Goal: Information Seeking & Learning: Learn about a topic

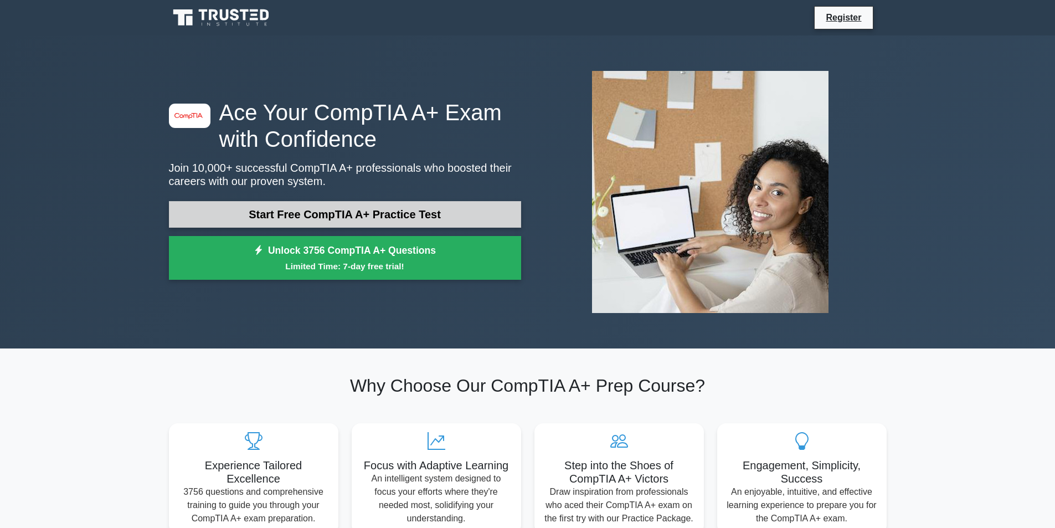
click at [342, 212] on link "Start Free CompTIA A+ Practice Test" at bounding box center [345, 214] width 352 height 27
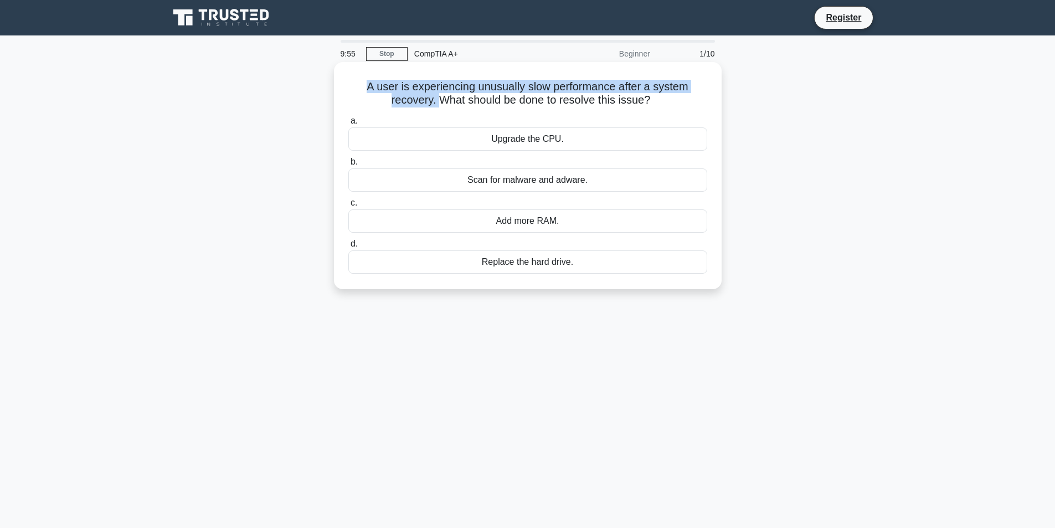
drag, startPoint x: 367, startPoint y: 86, endPoint x: 438, endPoint y: 99, distance: 71.9
click at [438, 99] on h5 "A user is experiencing unusually slow performance after a system recovery. What…" at bounding box center [527, 94] width 361 height 28
drag, startPoint x: 438, startPoint y: 99, endPoint x: 668, endPoint y: 99, distance: 229.9
click at [668, 99] on h5 "A user is experiencing unusually slow performance after a system recovery. What…" at bounding box center [527, 94] width 361 height 28
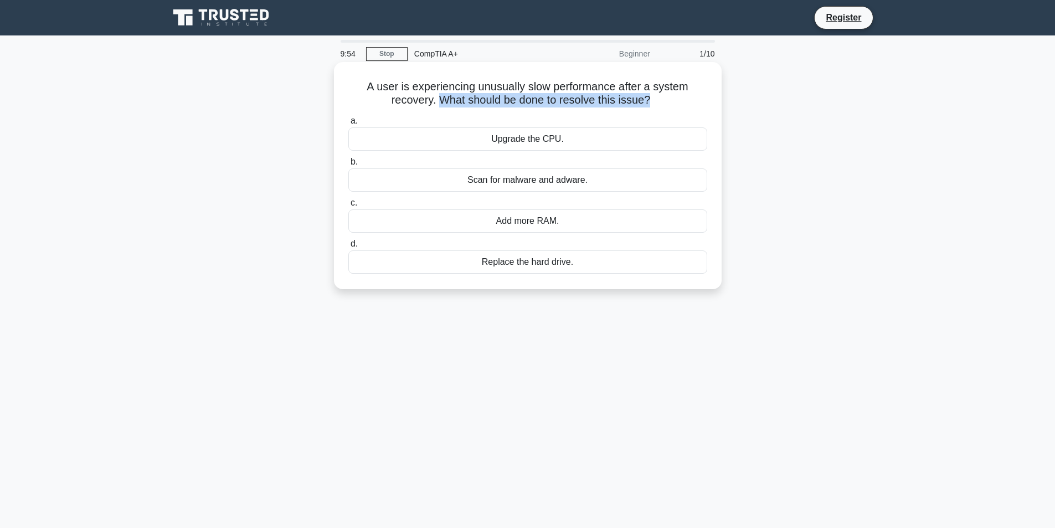
click at [668, 99] on h5 "A user is experiencing unusually slow performance after a system recovery. What…" at bounding box center [527, 94] width 361 height 28
click at [550, 188] on div "Scan for malware and adware." at bounding box center [527, 179] width 359 height 23
click at [348, 166] on input "b. Scan for malware and adware." at bounding box center [348, 161] width 0 height 7
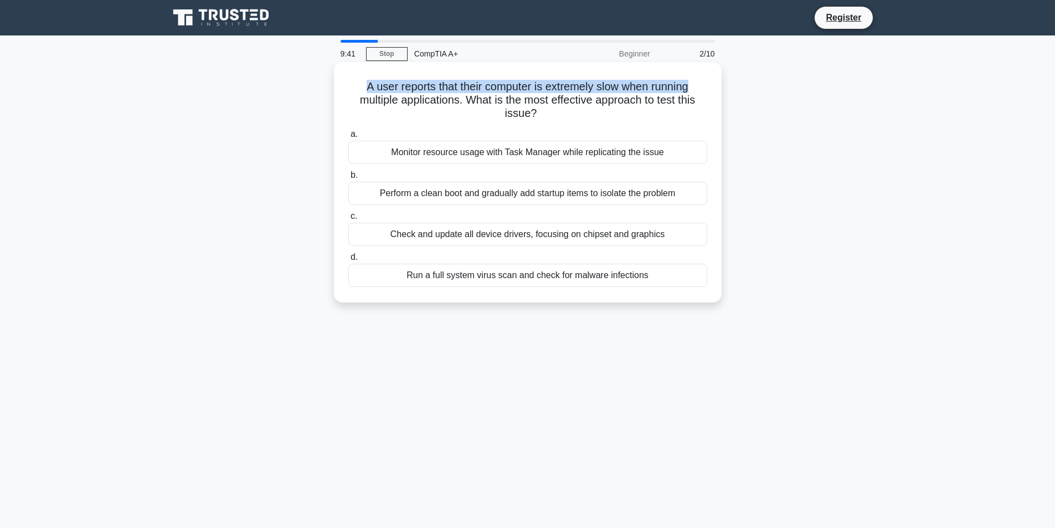
drag, startPoint x: 362, startPoint y: 83, endPoint x: 717, endPoint y: 85, distance: 355.1
click at [717, 85] on div "A user reports that their computer is extremely slow when running multiple appl…" at bounding box center [527, 182] width 379 height 232
drag, startPoint x: 433, startPoint y: 98, endPoint x: 705, endPoint y: 118, distance: 273.2
click at [705, 118] on h5 "A user reports that their computer is extremely slow when running multiple appl…" at bounding box center [527, 100] width 361 height 41
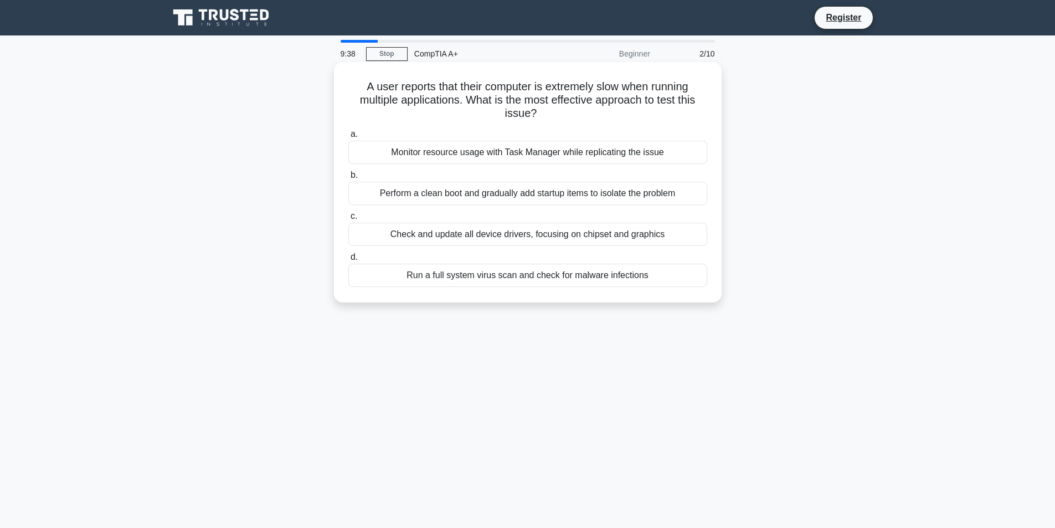
click at [705, 118] on h5 "A user reports that their computer is extremely slow when running multiple appl…" at bounding box center [527, 100] width 361 height 41
click at [634, 155] on div "Monitor resource usage with Task Manager while replicating the issue" at bounding box center [527, 152] width 359 height 23
click at [348, 138] on input "a. Monitor resource usage with Task Manager while replicating the issue" at bounding box center [348, 134] width 0 height 7
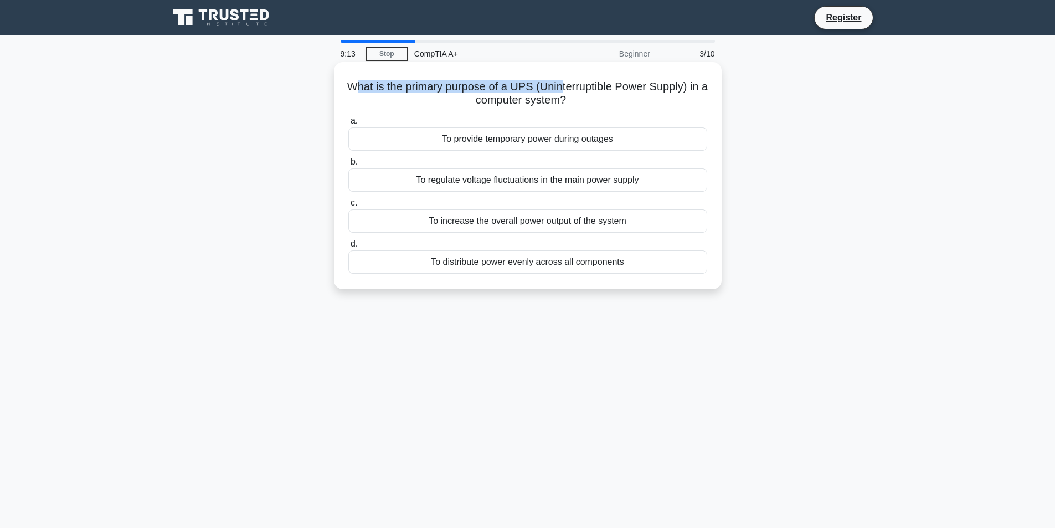
drag, startPoint x: 355, startPoint y: 87, endPoint x: 565, endPoint y: 90, distance: 210.0
click at [565, 90] on h5 "What is the primary purpose of a UPS (Uninterruptible Power Supply) in a comput…" at bounding box center [527, 94] width 361 height 28
drag, startPoint x: 565, startPoint y: 90, endPoint x: 549, endPoint y: 88, distance: 16.3
click at [564, 90] on h5 "What is the primary purpose of a UPS (Uninterruptible Power Supply) in a comput…" at bounding box center [527, 94] width 361 height 28
click at [539, 83] on h5 "What is the primary purpose of a UPS (Uninterruptible Power Supply) in a comput…" at bounding box center [527, 94] width 361 height 28
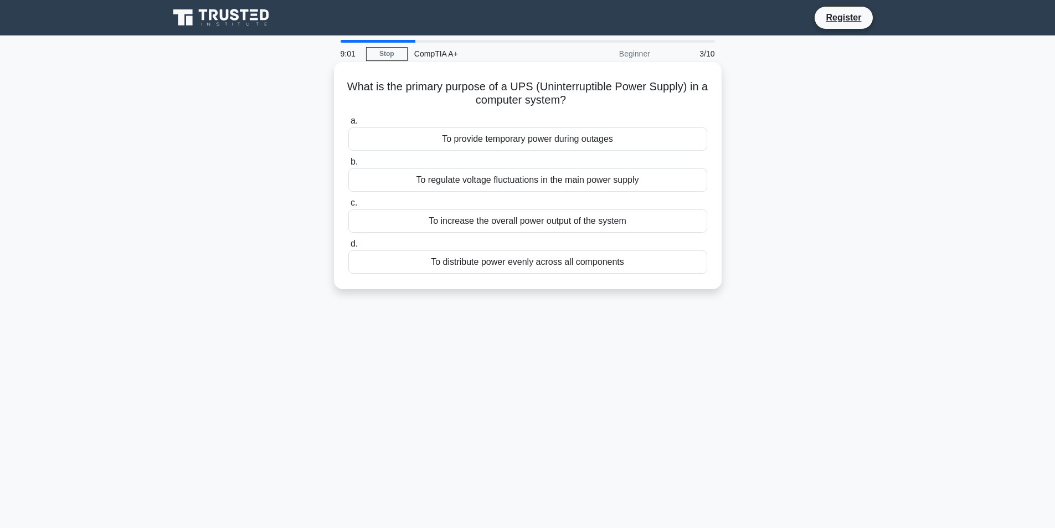
click at [533, 137] on div "To provide temporary power during outages" at bounding box center [527, 138] width 359 height 23
click at [348, 125] on input "a. To provide temporary power during outages" at bounding box center [348, 120] width 0 height 7
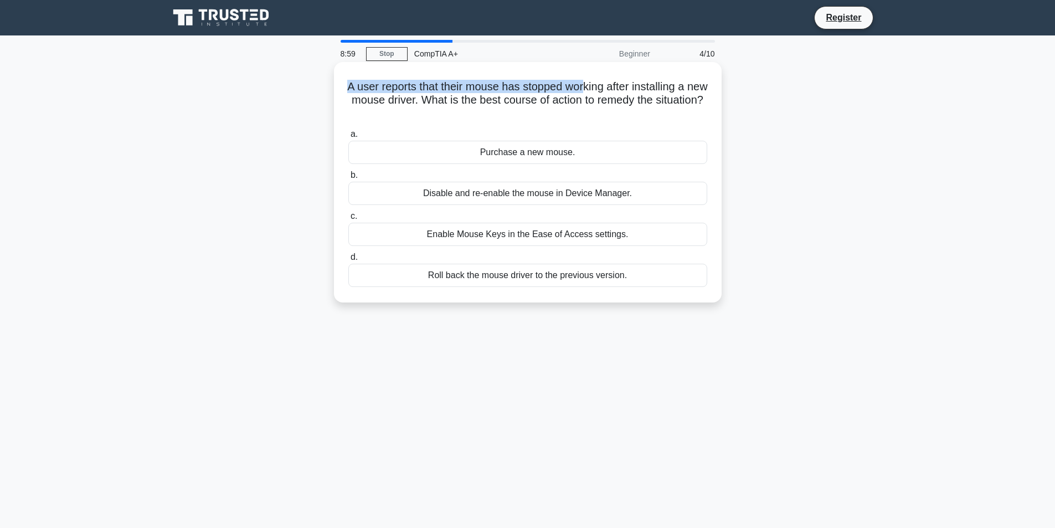
drag, startPoint x: 355, startPoint y: 84, endPoint x: 596, endPoint y: 86, distance: 241.0
click at [596, 86] on h5 "A user reports that their mouse has stopped working after installing a new mous…" at bounding box center [527, 100] width 361 height 41
click at [598, 88] on h5 "A user reports that their mouse has stopped working after installing a new mous…" at bounding box center [527, 100] width 361 height 41
drag, startPoint x: 608, startPoint y: 99, endPoint x: 603, endPoint y: 104, distance: 7.0
click at [608, 100] on h5 "A user reports that their mouse has stopped working after installing a new mous…" at bounding box center [527, 100] width 361 height 41
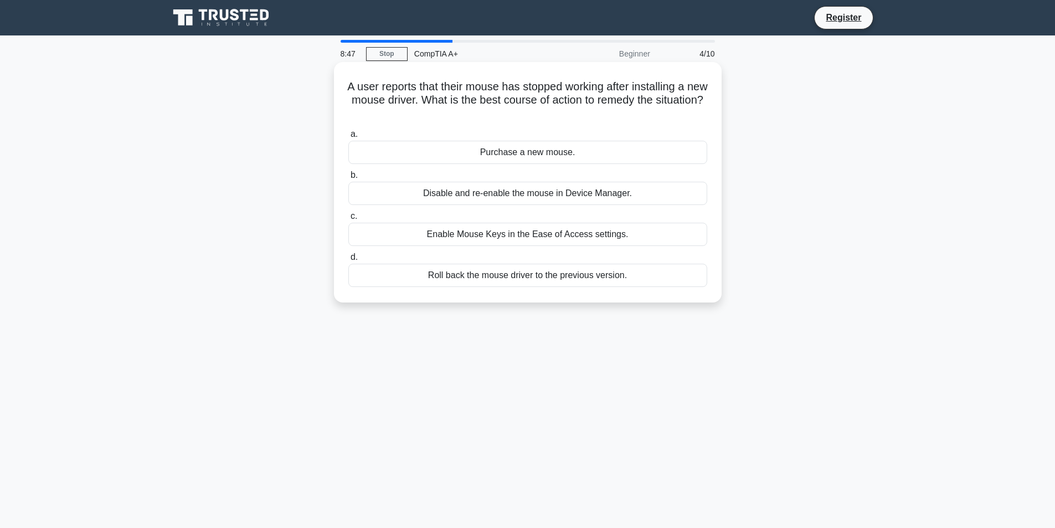
click at [573, 275] on div "Roll back the mouse driver to the previous version." at bounding box center [527, 275] width 359 height 23
click at [348, 261] on input "d. Roll back the mouse driver to the previous version." at bounding box center [348, 257] width 0 height 7
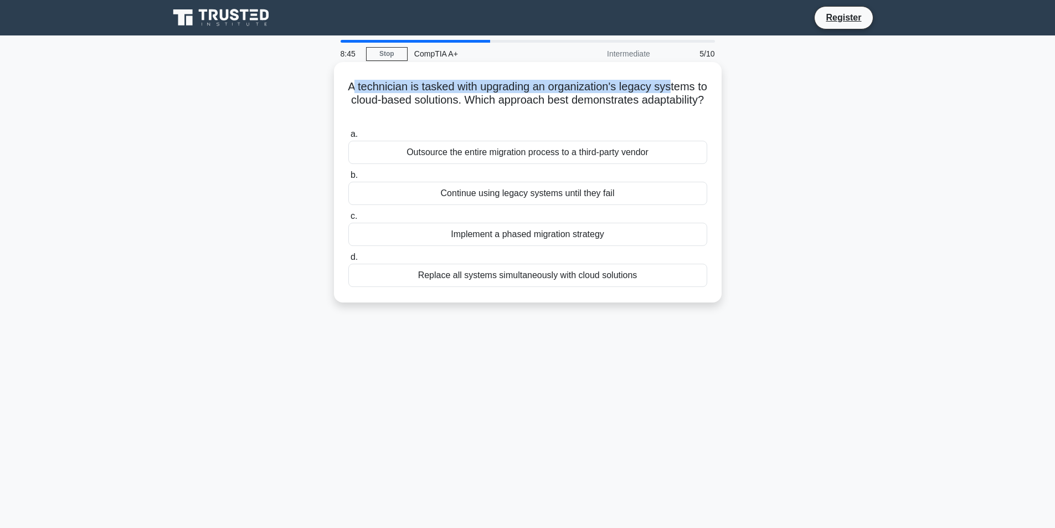
drag, startPoint x: 356, startPoint y: 83, endPoint x: 679, endPoint y: 86, distance: 323.5
click at [679, 86] on h5 "A technician is tasked with upgrading an organization's legacy systems to cloud…" at bounding box center [527, 100] width 361 height 41
drag, startPoint x: 623, startPoint y: 86, endPoint x: 500, endPoint y: 100, distance: 123.8
click at [500, 100] on h5 "A technician is tasked with upgrading an organization's legacy systems to cloud…" at bounding box center [527, 100] width 361 height 41
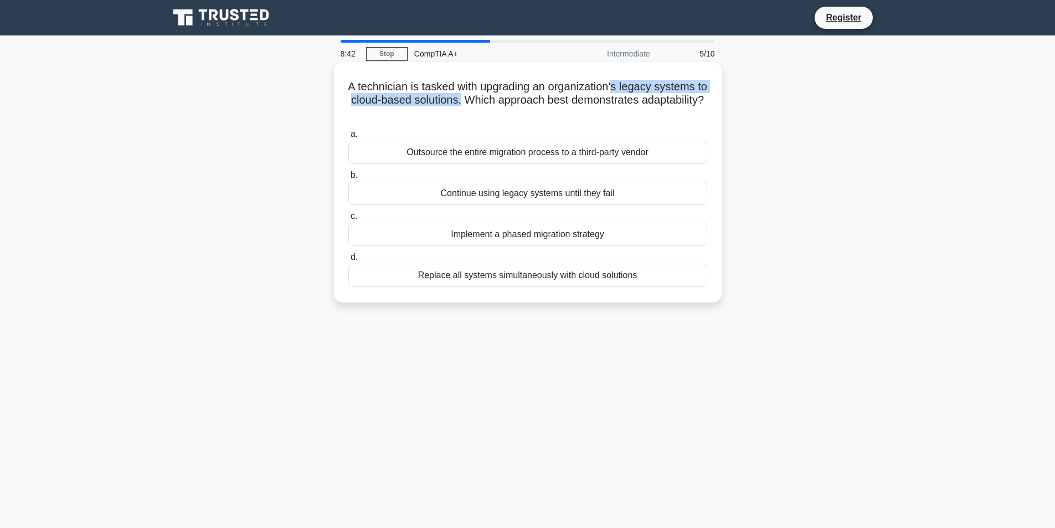
click at [500, 100] on h5 "A technician is tasked with upgrading an organization's legacy systems to cloud…" at bounding box center [527, 100] width 361 height 41
drag, startPoint x: 513, startPoint y: 101, endPoint x: 577, endPoint y: 109, distance: 64.2
click at [577, 109] on h5 "A technician is tasked with upgrading an organization's legacy systems to cloud…" at bounding box center [527, 100] width 361 height 41
click at [565, 242] on div "Implement a phased migration strategy" at bounding box center [527, 234] width 359 height 23
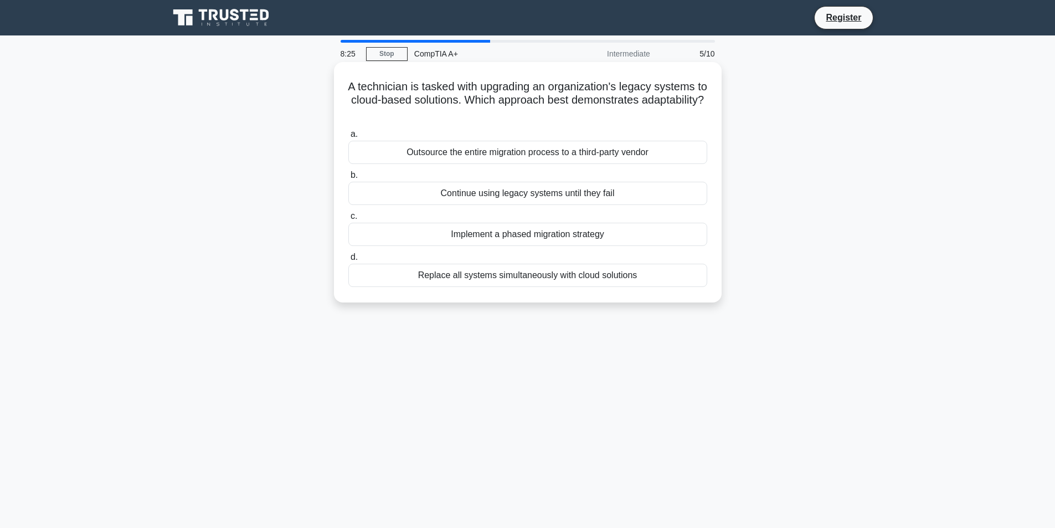
click at [348, 220] on input "c. Implement a phased migration strategy" at bounding box center [348, 216] width 0 height 7
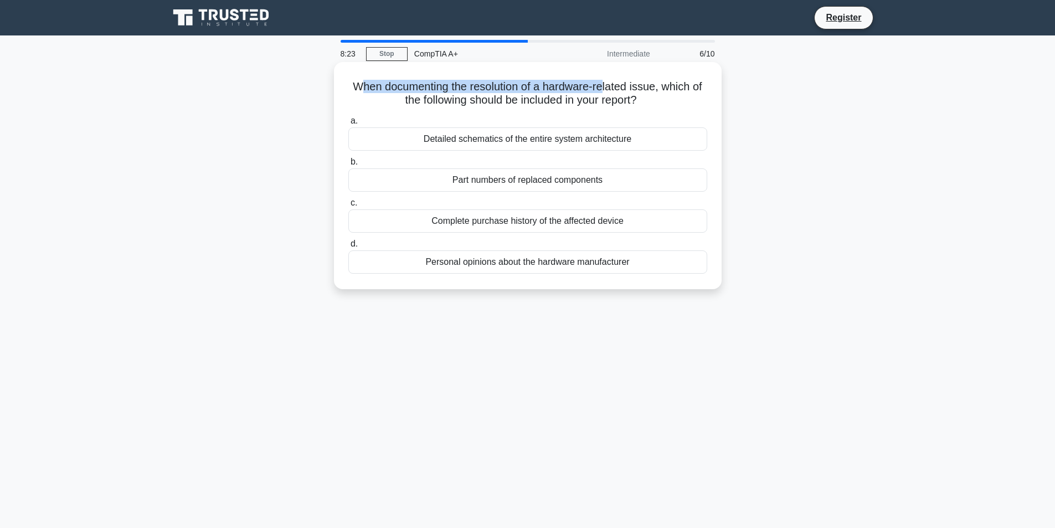
drag, startPoint x: 354, startPoint y: 88, endPoint x: 606, endPoint y: 89, distance: 252.0
click at [605, 89] on h5 "When documenting the resolution of a hardware-related issue, which of the follo…" at bounding box center [527, 94] width 361 height 28
click at [606, 89] on h5 "When documenting the resolution of a hardware-related issue, which of the follo…" at bounding box center [527, 94] width 361 height 28
click at [494, 139] on div "Detailed schematics of the entire system architecture" at bounding box center [527, 138] width 359 height 23
click at [348, 125] on input "a. Detailed schematics of the entire system architecture" at bounding box center [348, 120] width 0 height 7
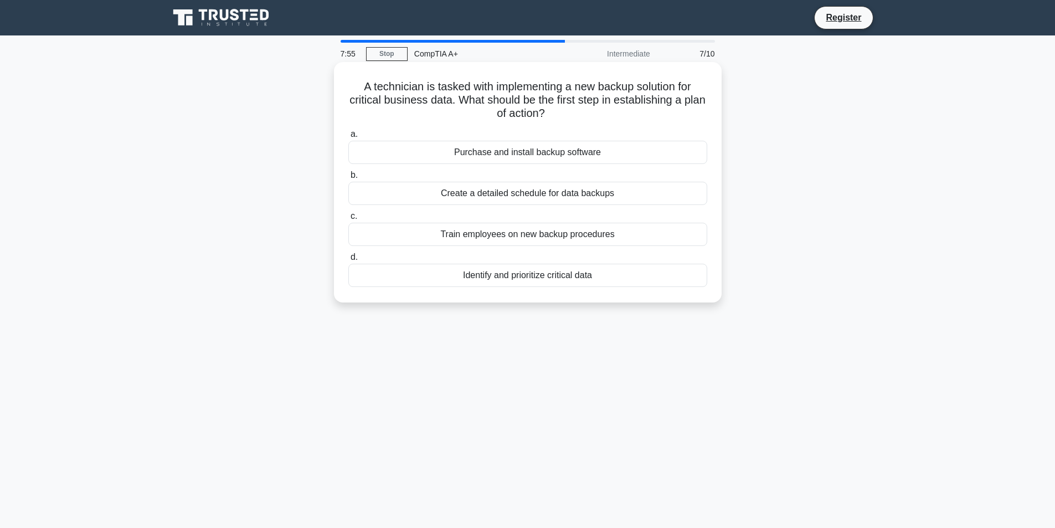
click at [489, 280] on div "Identify and prioritize critical data" at bounding box center [527, 275] width 359 height 23
click at [348, 261] on input "d. Identify and prioritize critical data" at bounding box center [348, 257] width 0 height 7
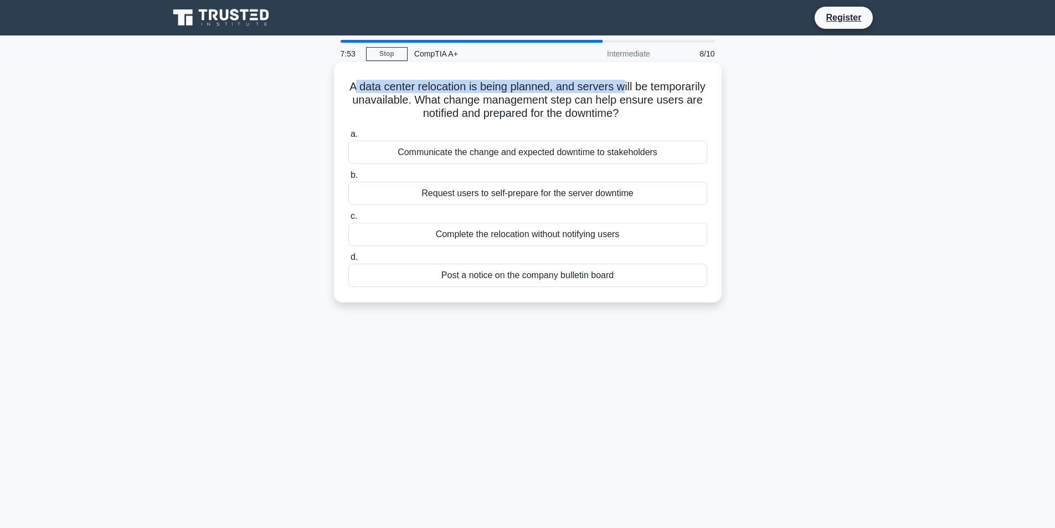
drag, startPoint x: 379, startPoint y: 84, endPoint x: 657, endPoint y: 84, distance: 278.1
click at [657, 84] on h5 "A data center relocation is being planned, and servers will be temporarily unav…" at bounding box center [527, 100] width 361 height 41
click at [641, 150] on div "Communicate the change and expected downtime to stakeholders" at bounding box center [527, 152] width 359 height 23
click at [348, 138] on input "a. Communicate the change and expected downtime to stakeholders" at bounding box center [348, 134] width 0 height 7
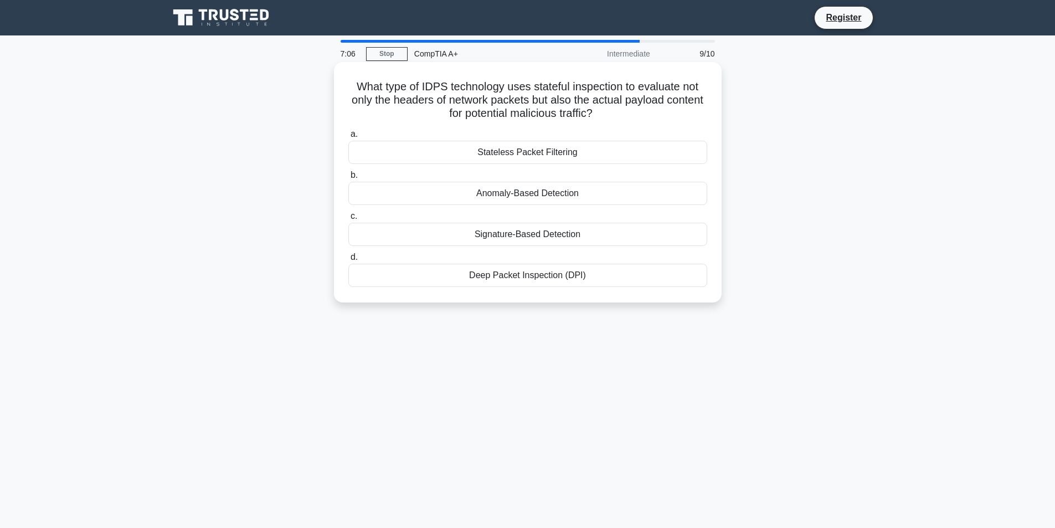
click at [523, 277] on div "Deep Packet Inspection (DPI)" at bounding box center [527, 275] width 359 height 23
click at [348, 261] on input "d. Deep Packet Inspection (DPI)" at bounding box center [348, 257] width 0 height 7
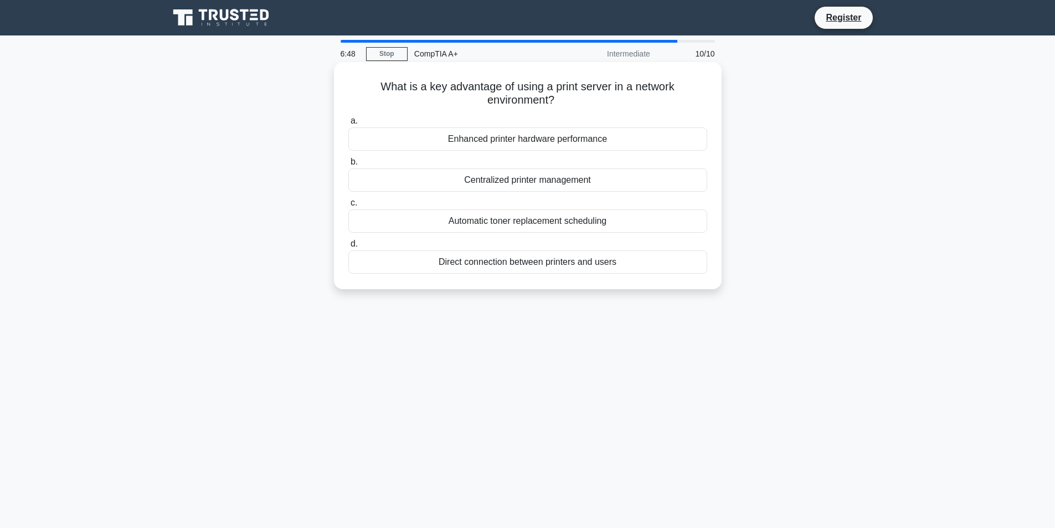
click at [533, 183] on div "Centralized printer management" at bounding box center [527, 179] width 359 height 23
click at [348, 166] on input "b. Centralized printer management" at bounding box center [348, 161] width 0 height 7
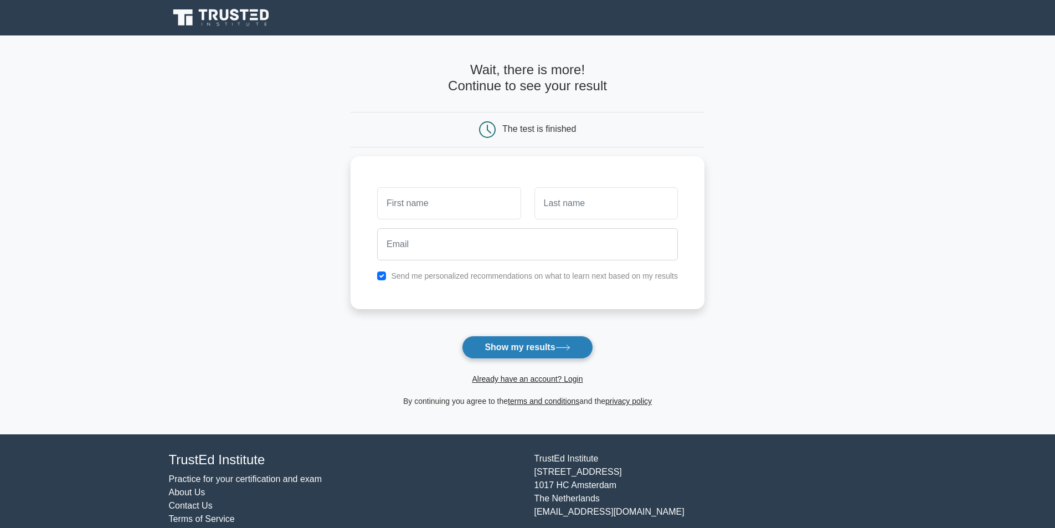
click at [511, 342] on button "Show my results" at bounding box center [527, 347] width 131 height 23
click at [446, 205] on input "text" at bounding box center [448, 200] width 143 height 32
type input "E"
type input "Sky"
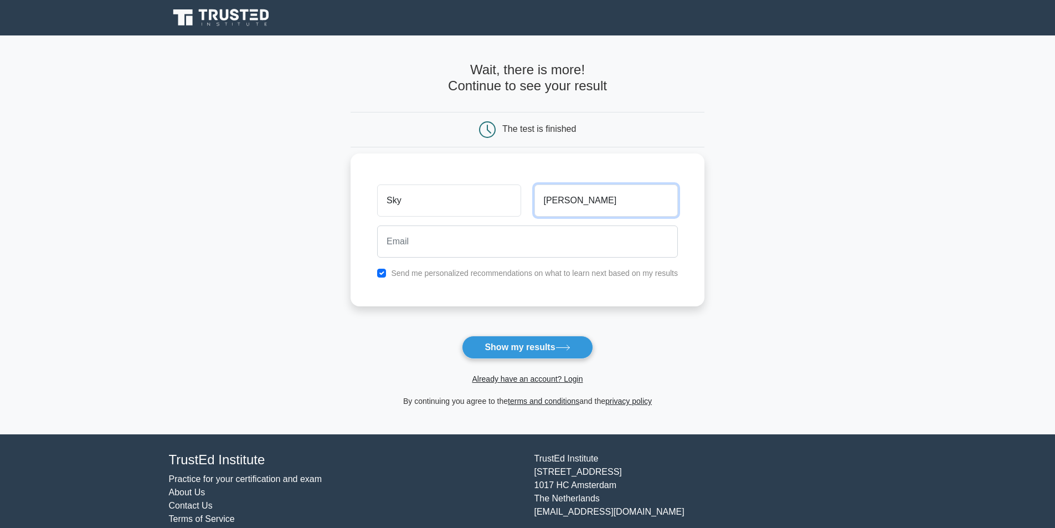
type input "Mariano"
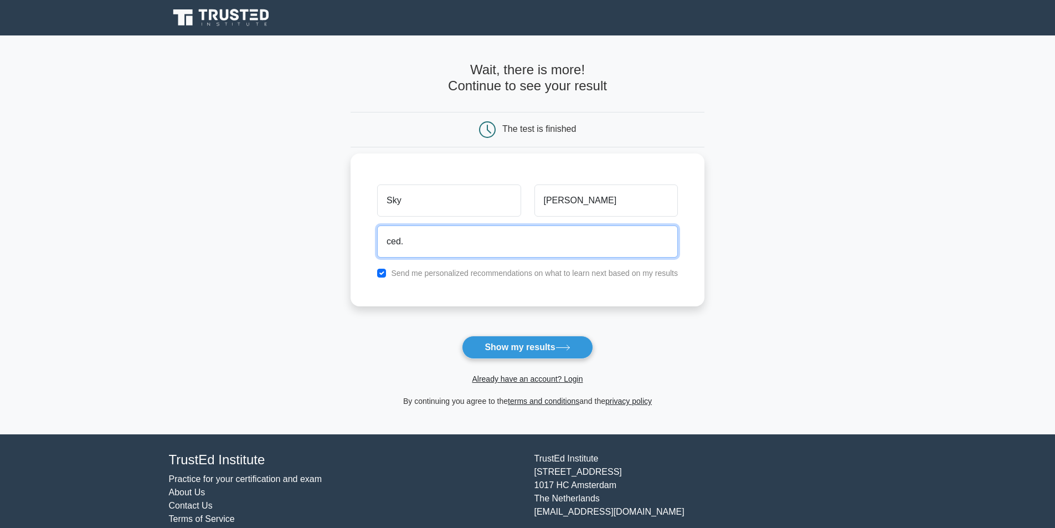
type input "ced.flotildes@gmail.com"
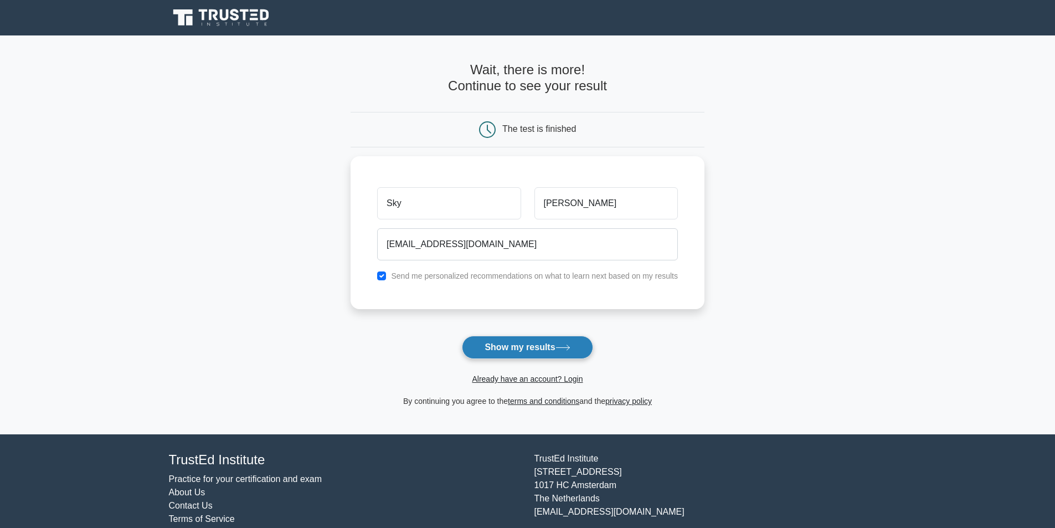
click at [481, 349] on button "Show my results" at bounding box center [527, 347] width 131 height 23
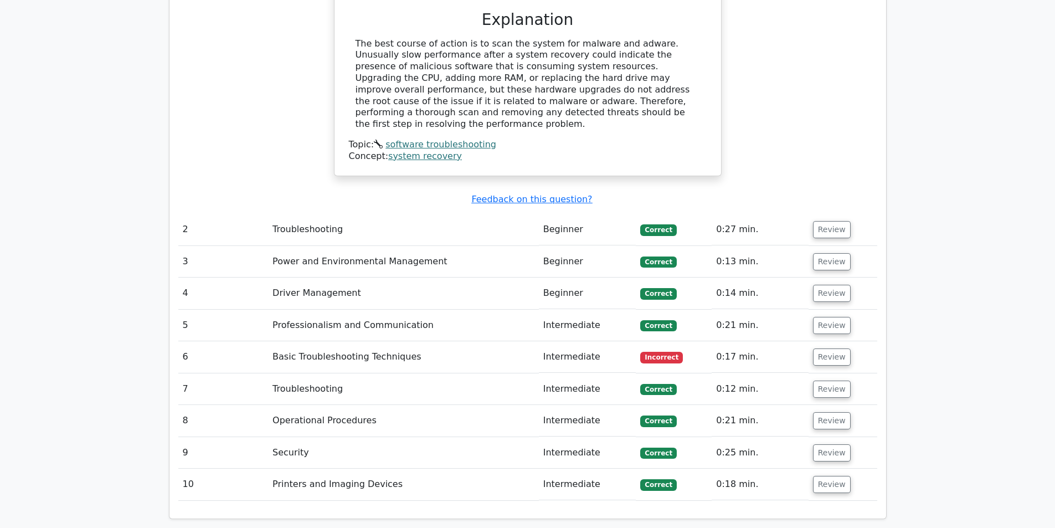
scroll to position [1440, 0]
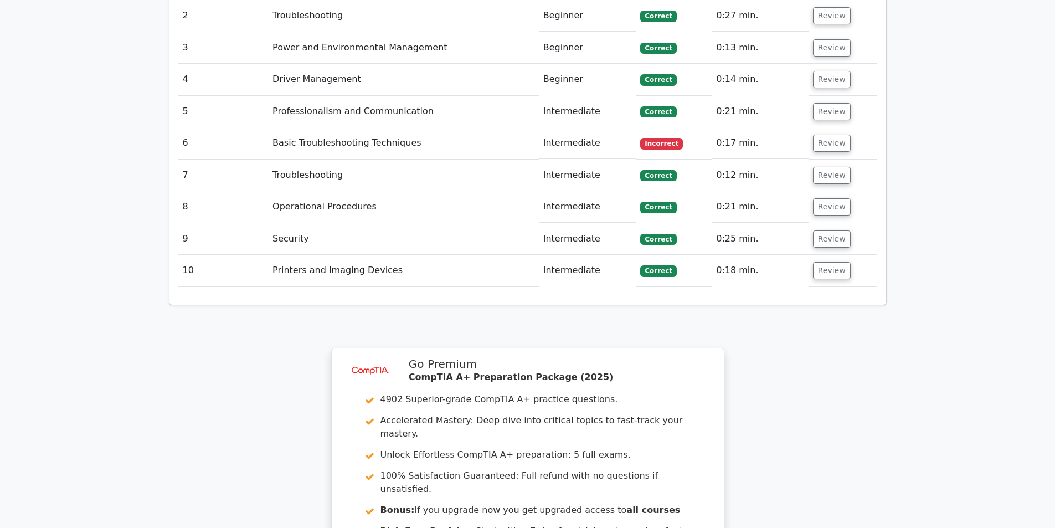
click at [635, 127] on td "Intermediate" at bounding box center [587, 143] width 97 height 32
click at [823, 135] on button "Review" at bounding box center [832, 143] width 38 height 17
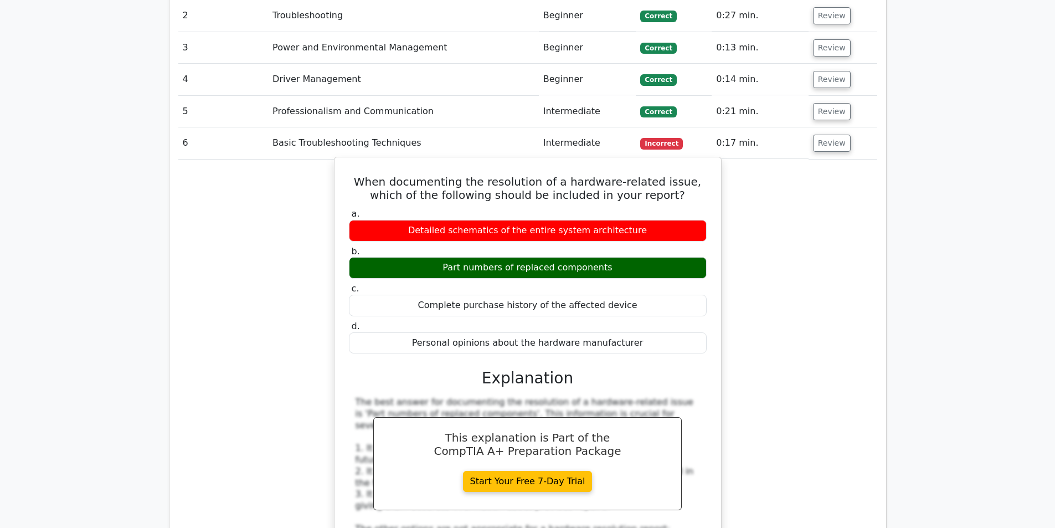
drag, startPoint x: 425, startPoint y: 175, endPoint x: 637, endPoint y: 224, distance: 217.3
click at [637, 224] on div "a. Detailed schematics of the entire system architecture b. Part numbers of rep…" at bounding box center [527, 281] width 371 height 150
click at [637, 257] on div "Part numbers of replaced components" at bounding box center [528, 268] width 358 height 22
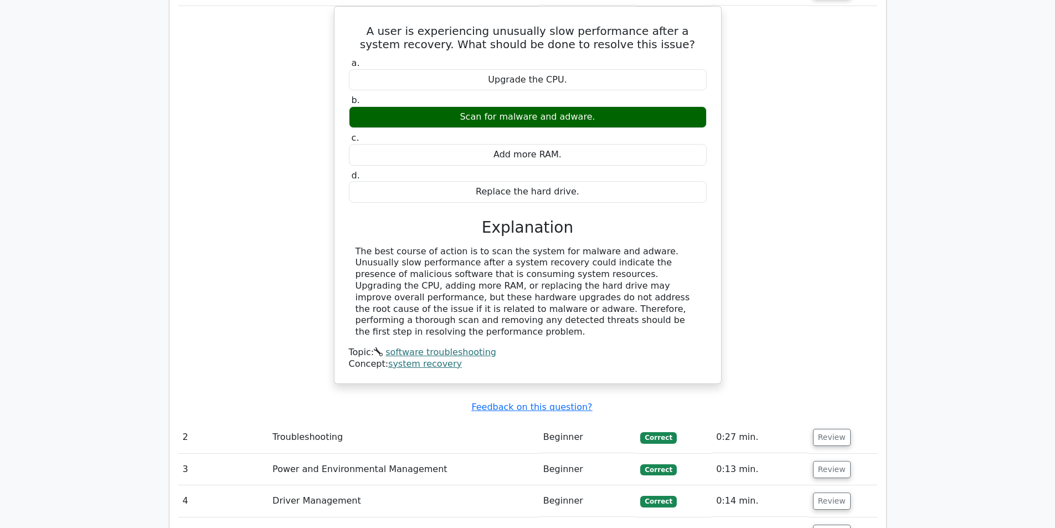
scroll to position [1052, 0]
